Goal: Information Seeking & Learning: Find specific fact

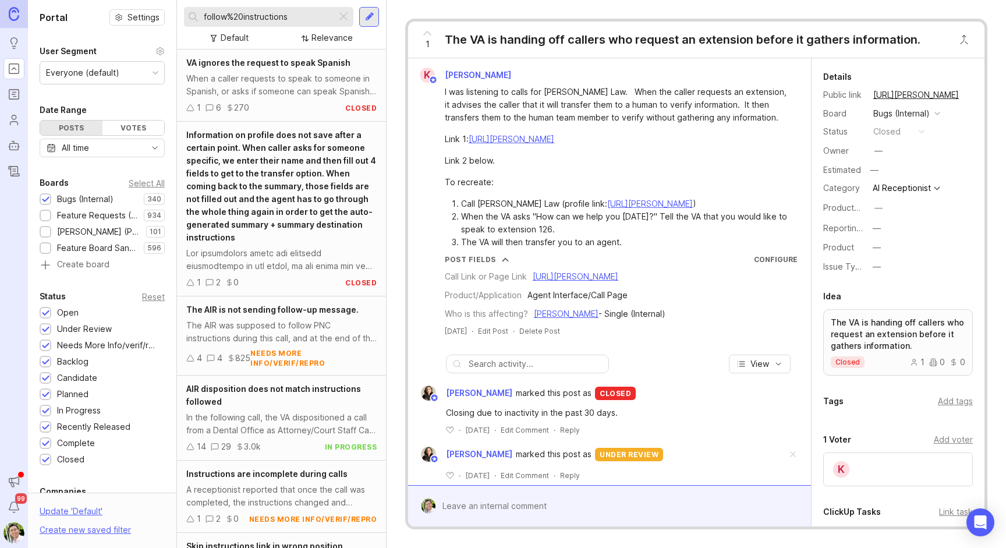
click at [309, 20] on input "follow%20instructions" at bounding box center [268, 16] width 128 height 13
type input "extension"
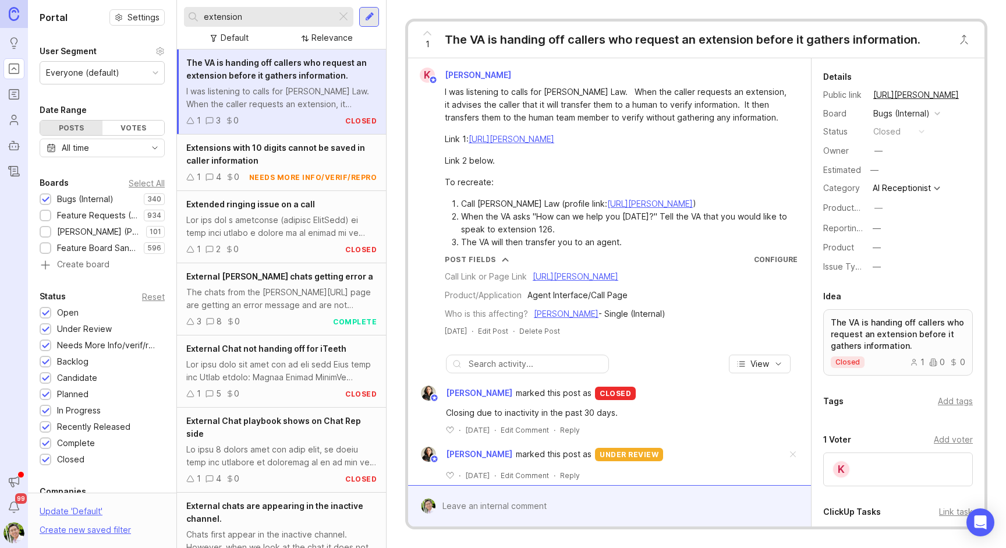
click at [335, 40] on div "Relevance" at bounding box center [332, 37] width 41 height 13
click at [236, 40] on div "Default" at bounding box center [235, 37] width 28 height 13
click at [266, 37] on div "Default Default Relevance" at bounding box center [281, 38] width 195 height 16
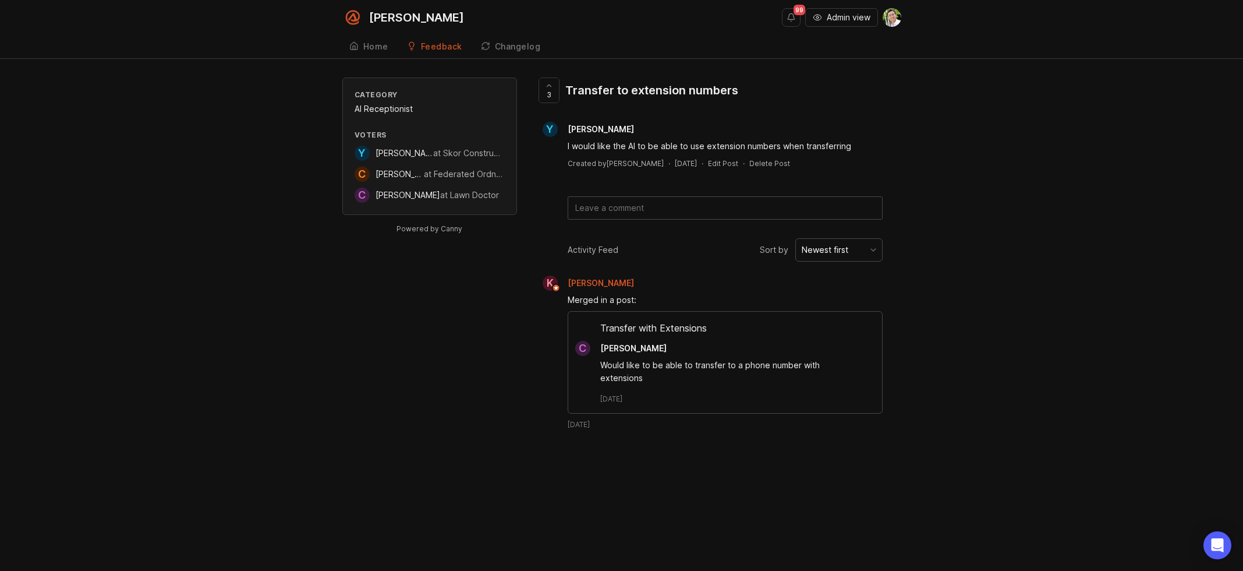
click at [648, 369] on div "Would like to be able to transfer to a phone number with extensions" at bounding box center [731, 372] width 263 height 26
click at [665, 366] on div "Would like to be able to transfer to a phone number with extensions" at bounding box center [731, 372] width 263 height 26
drag, startPoint x: 665, startPoint y: 392, endPoint x: 598, endPoint y: 352, distance: 78.1
click at [598, 352] on div "Transfer with Extensions C [PERSON_NAME] Would like to be able to transfer to a…" at bounding box center [725, 362] width 315 height 103
click at [728, 427] on div "3 Transfer to extension numbers Y [PERSON_NAME] P I would like the AI to be abl…" at bounding box center [719, 262] width 366 height 370
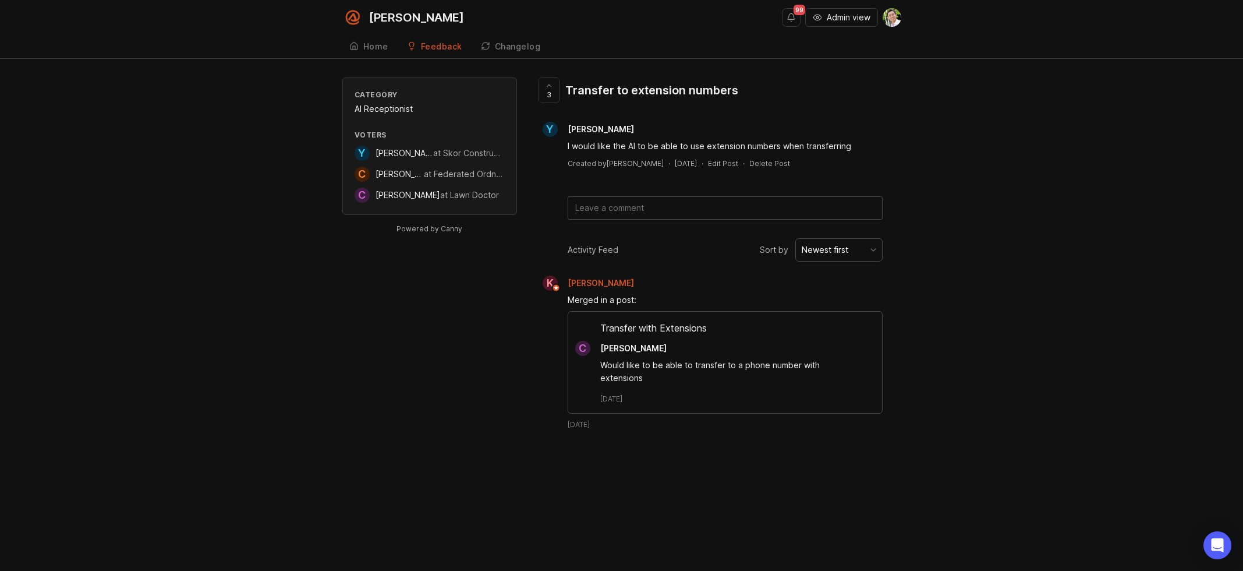
drag, startPoint x: 688, startPoint y: 384, endPoint x: 600, endPoint y: 328, distance: 104.2
click at [600, 328] on div "Transfer with Extensions C [PERSON_NAME] Would like to be able to transfer to a…" at bounding box center [725, 362] width 315 height 103
copy div "Transfer with Extensions C [PERSON_NAME] Would like to be able to transfer to a…"
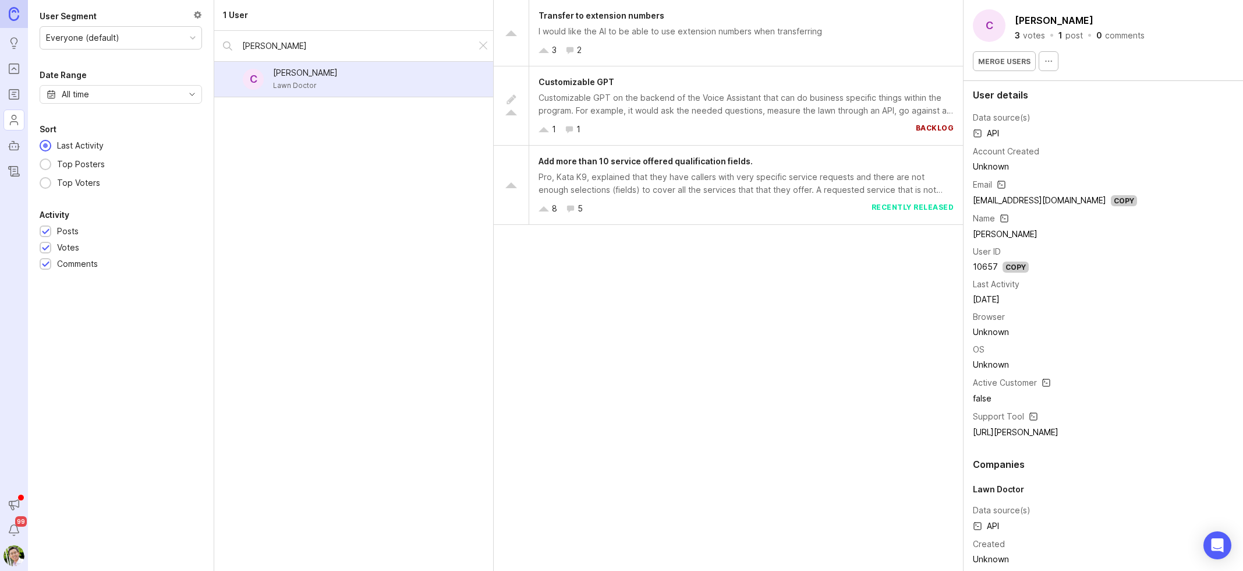
click at [709, 31] on div "I would like the AI to be able to use extension numbers when transferring" at bounding box center [746, 31] width 415 height 13
